Goal: Task Accomplishment & Management: Manage account settings

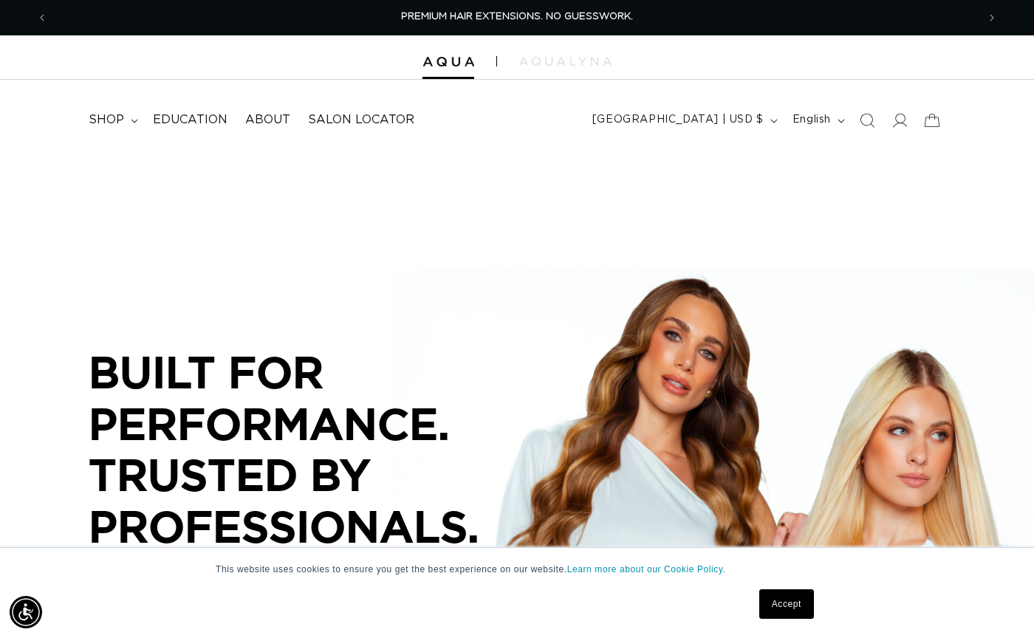
click at [781, 598] on link "Accept" at bounding box center [786, 604] width 55 height 30
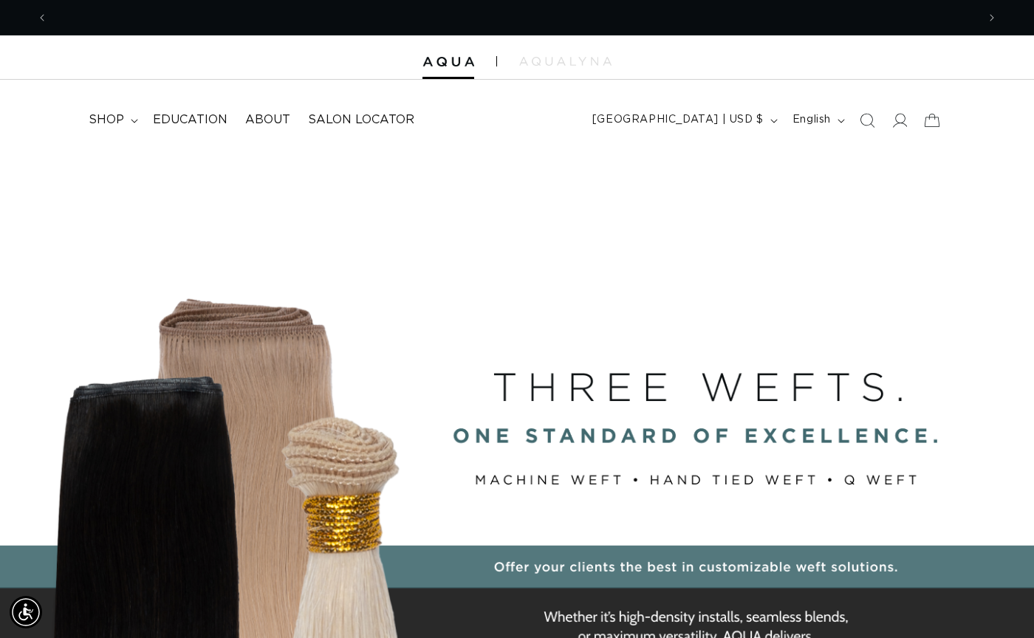
scroll to position [0, 1858]
click at [903, 120] on icon at bounding box center [900, 120] width 16 height 16
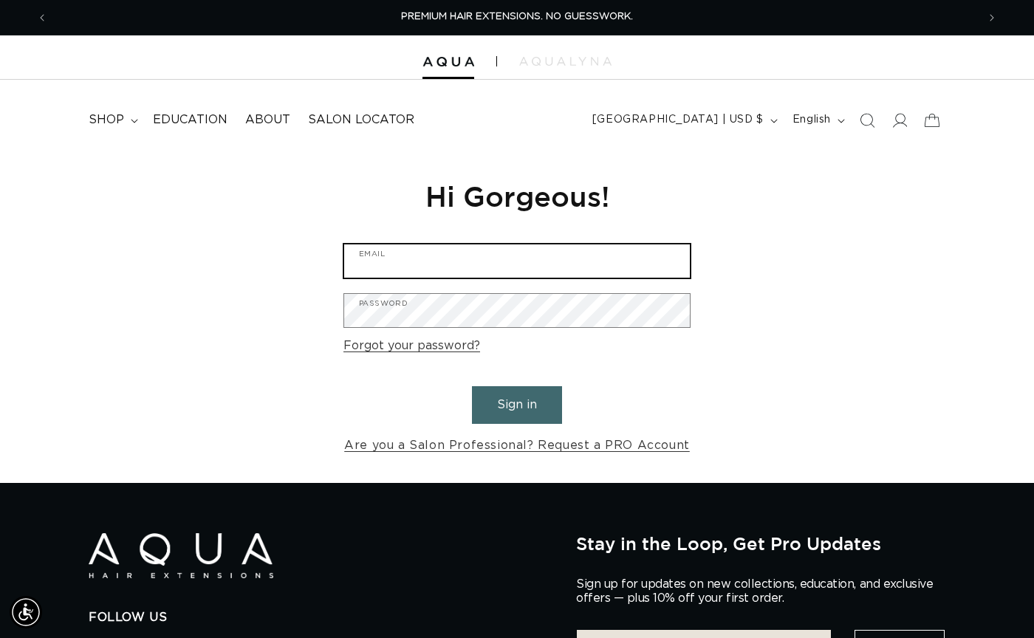
type input "lindsay.unfricht@yahoo.com"
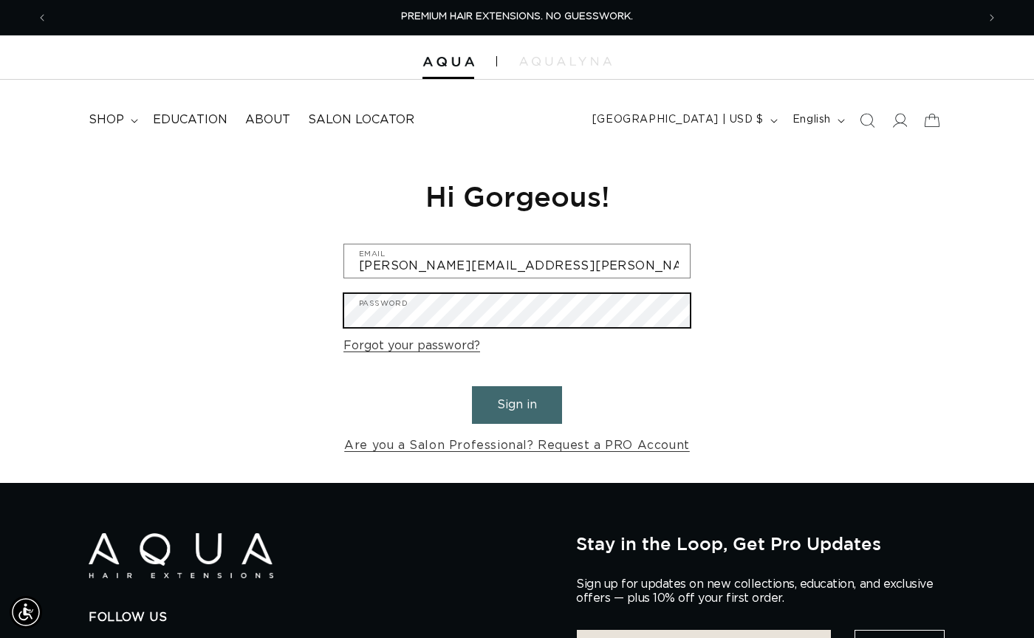
click at [517, 403] on button "Sign in" at bounding box center [517, 405] width 90 height 38
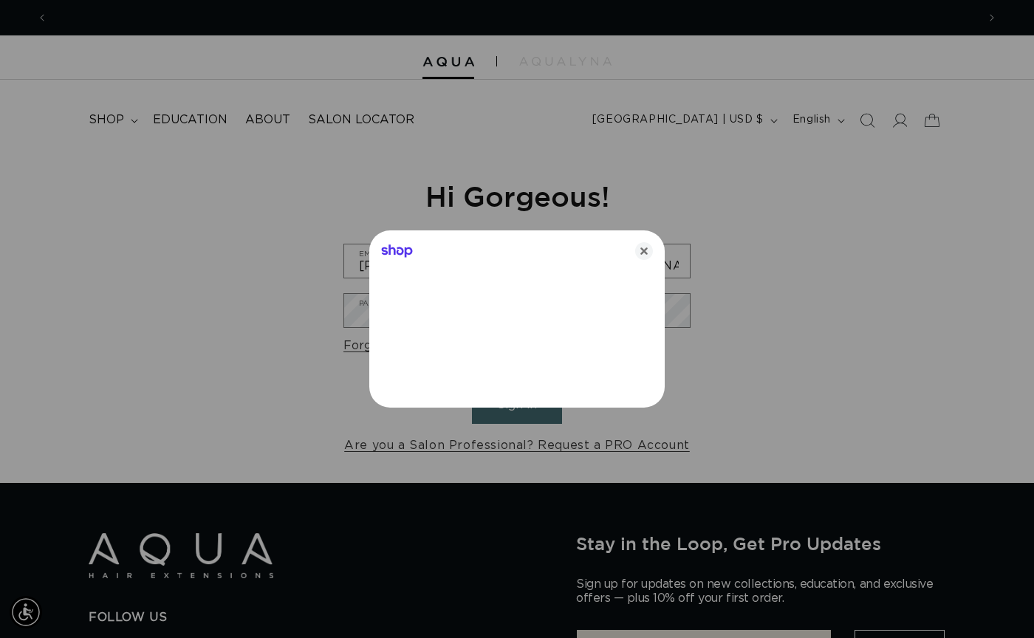
click at [525, 410] on div at bounding box center [517, 319] width 1034 height 638
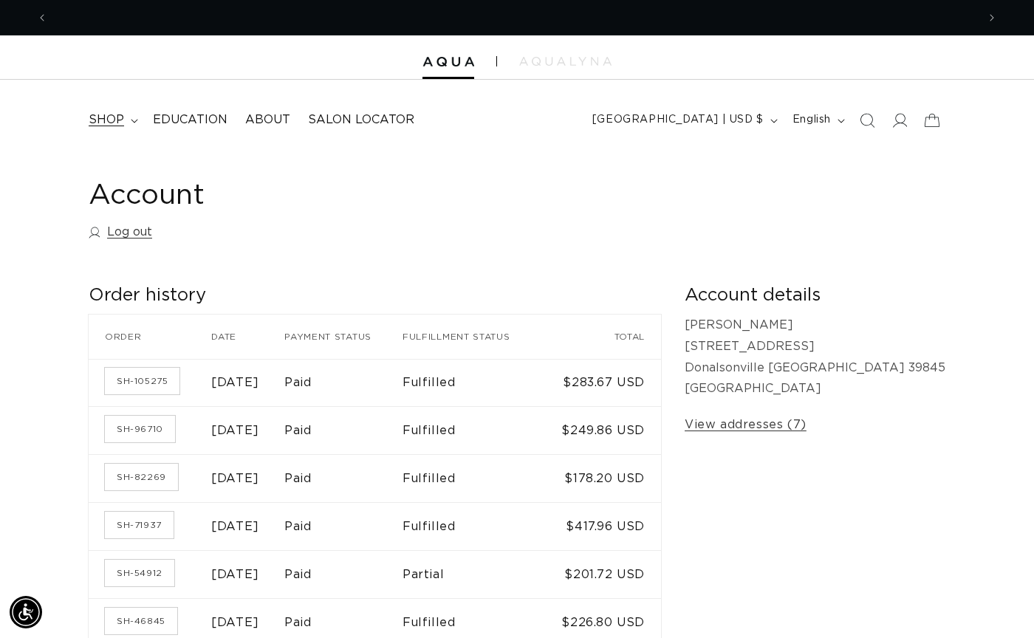
scroll to position [0, 1858]
click at [102, 112] on span "shop" at bounding box center [106, 120] width 35 height 16
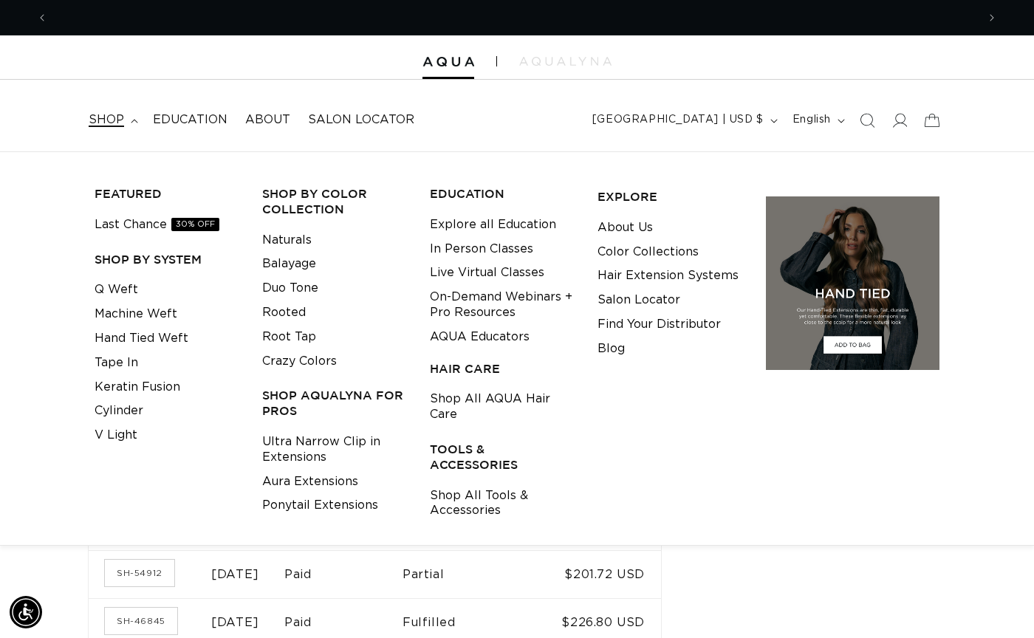
scroll to position [0, 0]
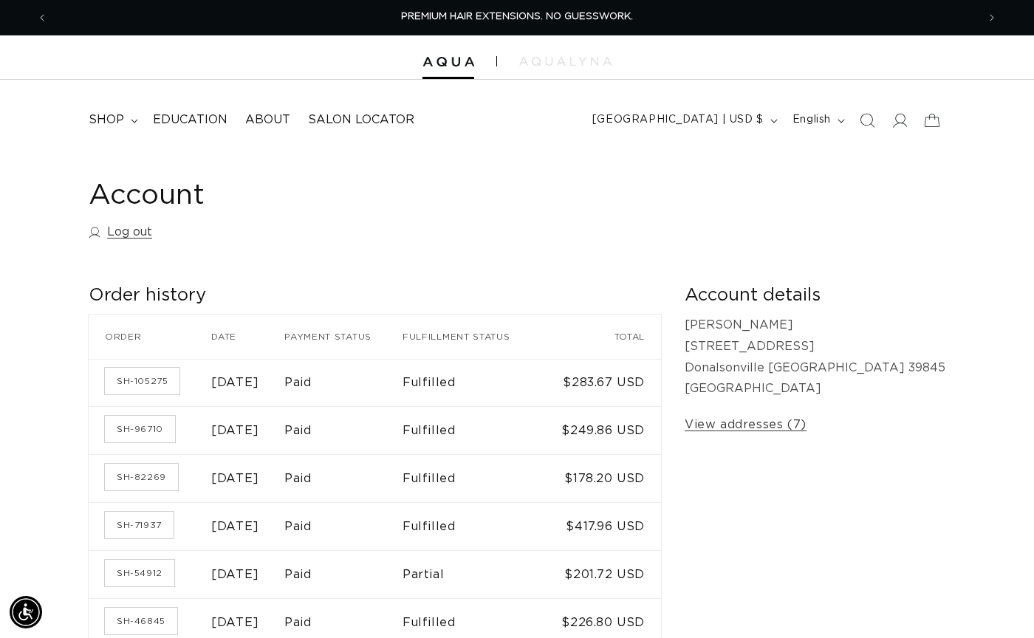
click at [459, 67] on div at bounding box center [517, 57] width 1034 height 44
click at [439, 58] on img at bounding box center [448, 62] width 52 height 10
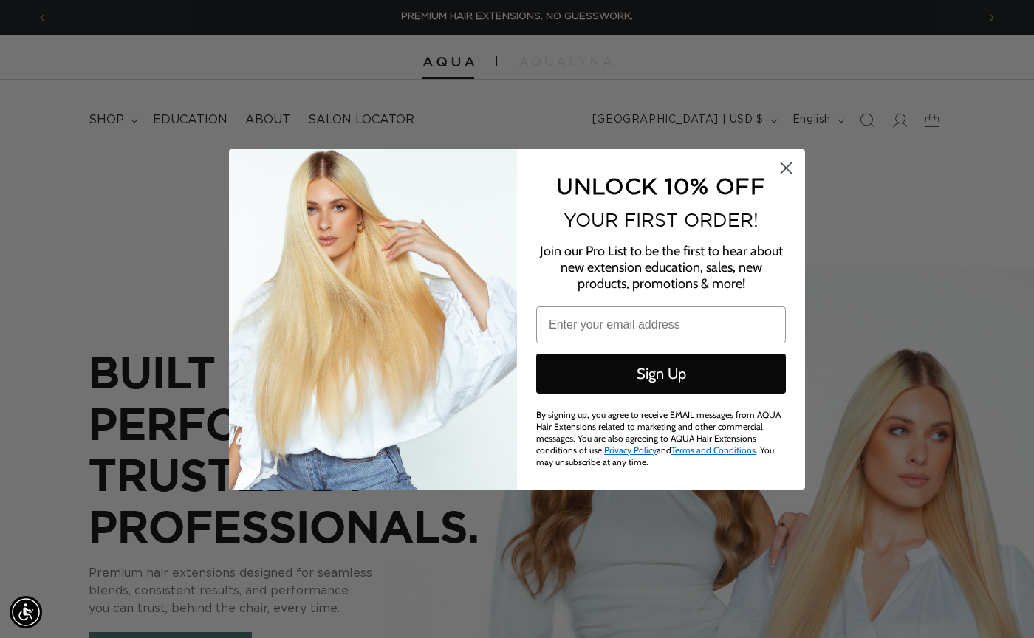
click at [791, 172] on circle "Close dialog" at bounding box center [786, 167] width 24 height 24
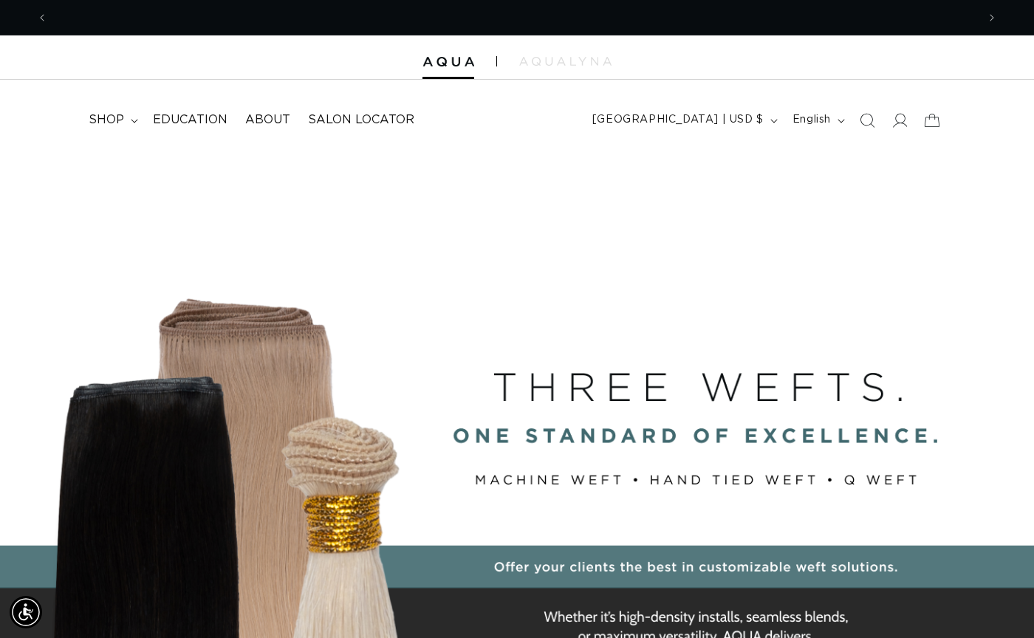
scroll to position [0, 1858]
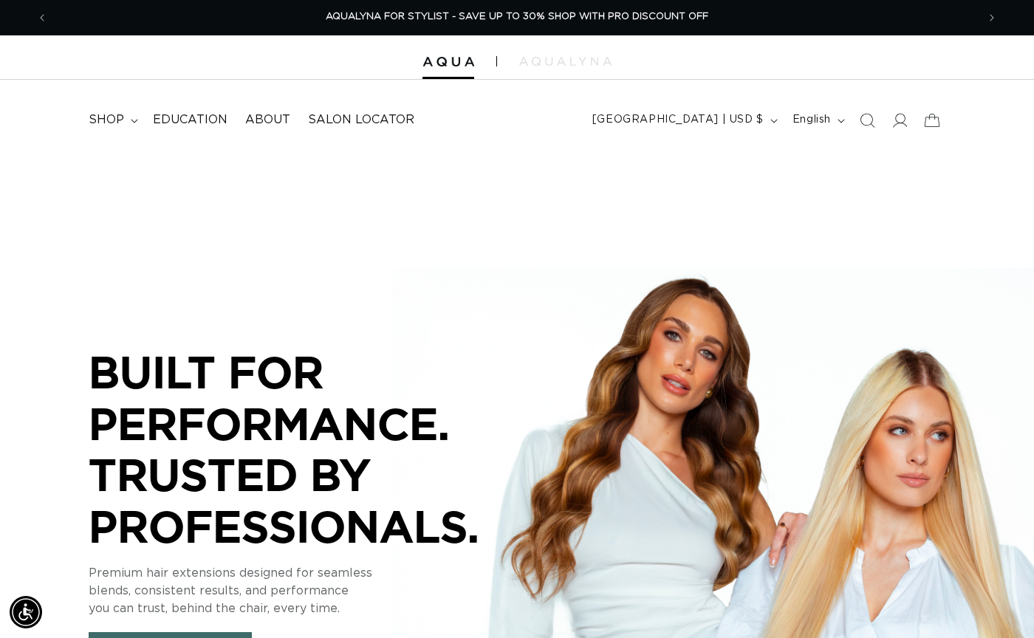
click at [627, 209] on div "BUILT FOR  PERFORMANCE. TRUSTED BY PROFESSIONALS. Premium hair extensions desig…" at bounding box center [517, 483] width 1034 height 665
